Goal: Information Seeking & Learning: Learn about a topic

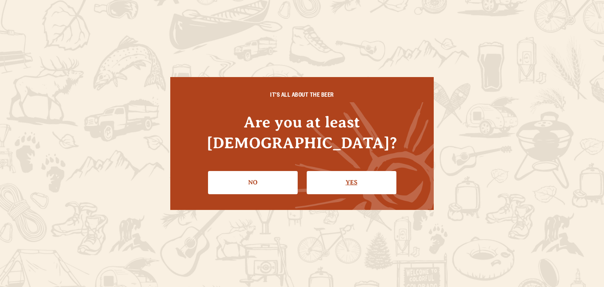
click at [346, 174] on link "Yes" at bounding box center [352, 182] width 90 height 23
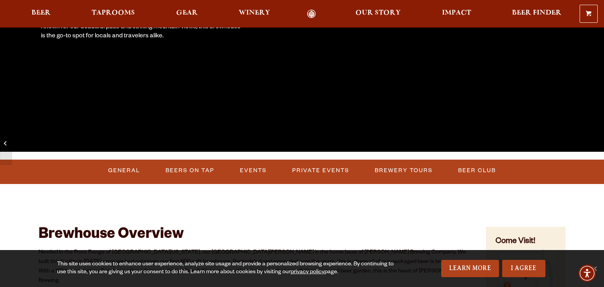
scroll to position [189, 0]
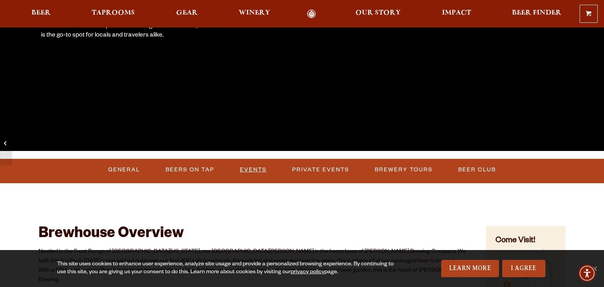
click at [257, 168] on link "Events" at bounding box center [253, 170] width 33 height 18
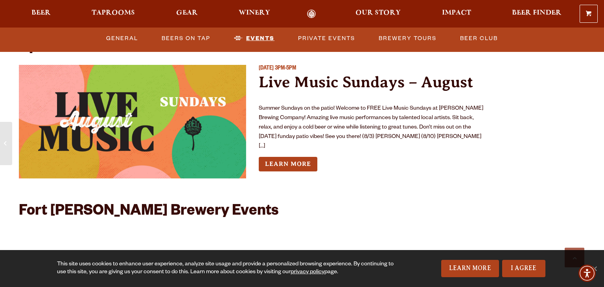
scroll to position [2889, 0]
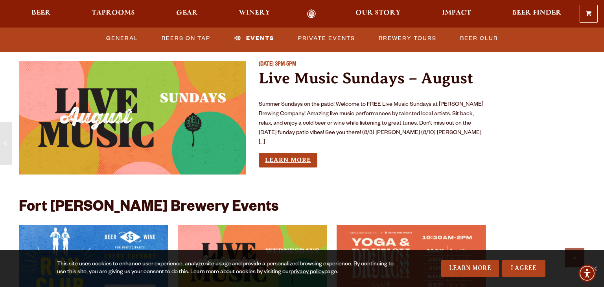
click at [300, 153] on link "Learn More" at bounding box center [288, 160] width 59 height 15
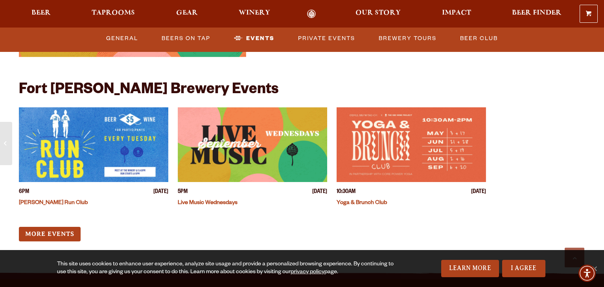
scroll to position [3007, 0]
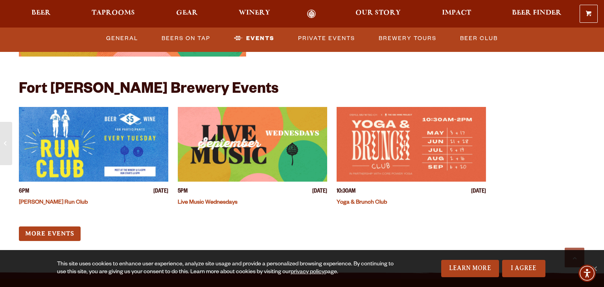
click at [273, 145] on img "View event details" at bounding box center [252, 144] width 149 height 75
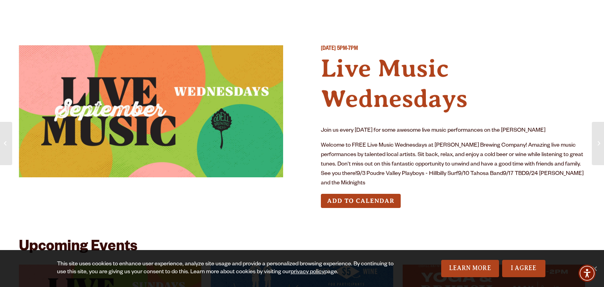
scroll to position [9, 0]
